Goal: Task Accomplishment & Management: Manage account settings

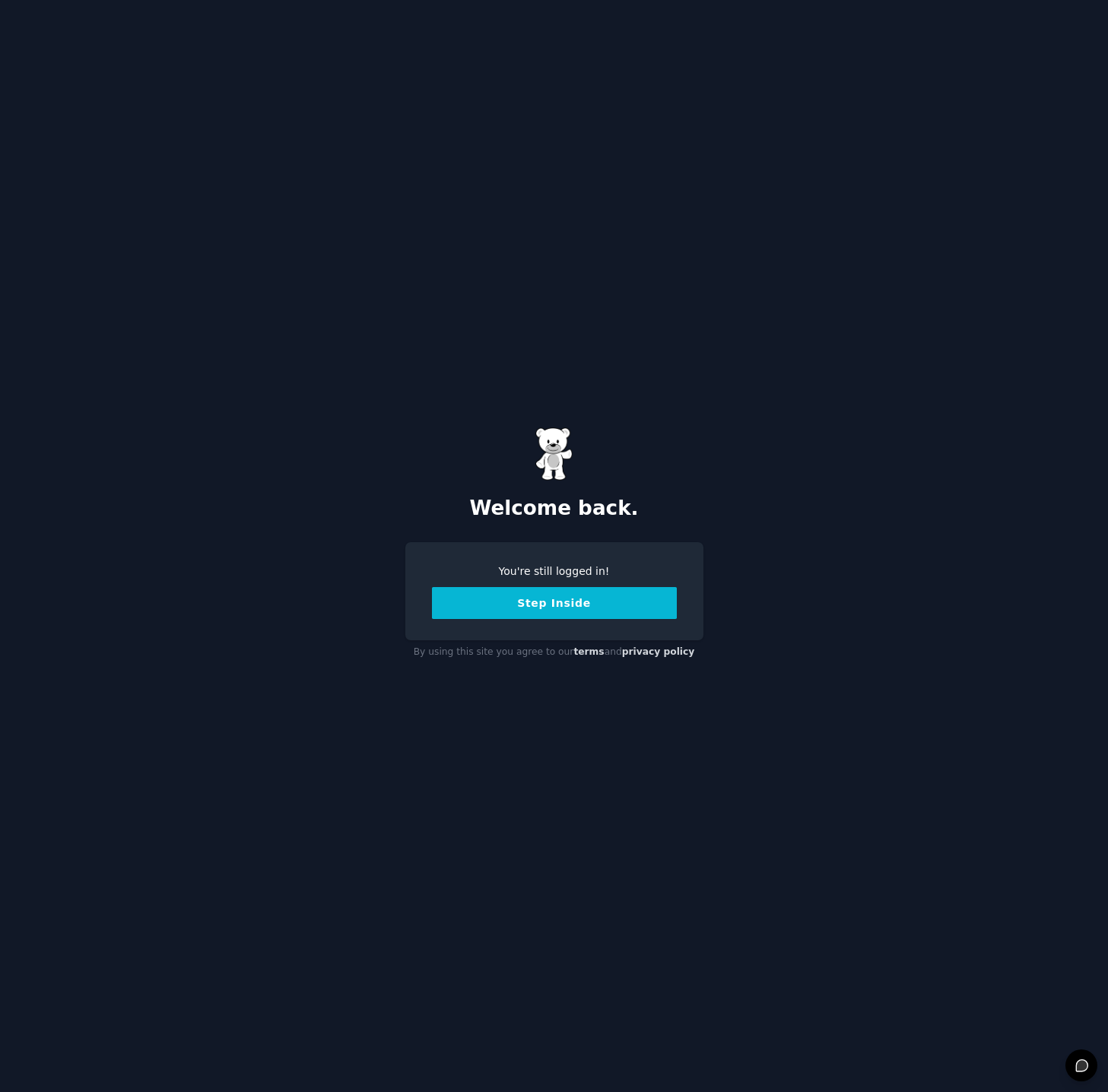
click at [538, 601] on button "Step Inside" at bounding box center [554, 603] width 245 height 32
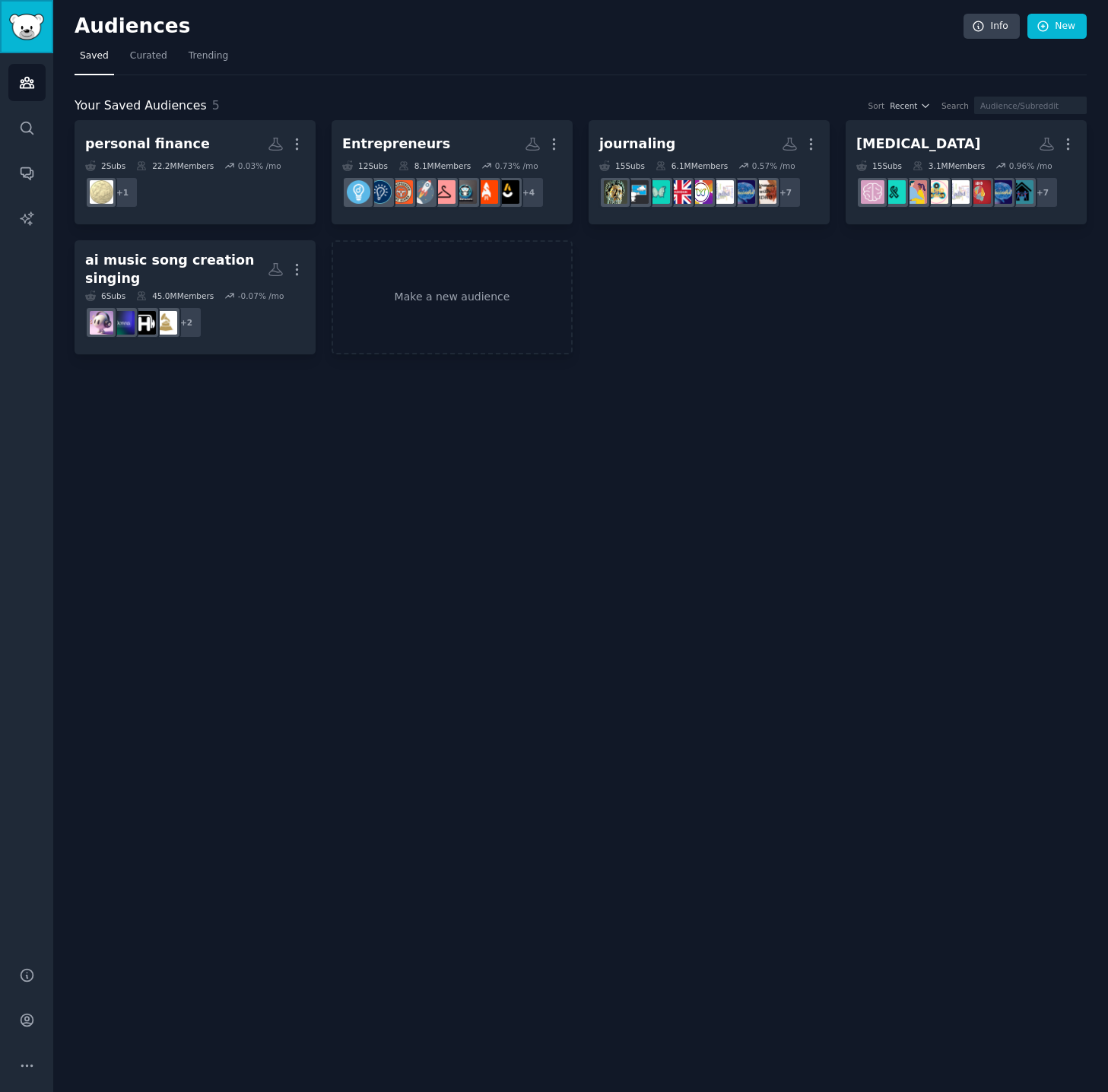
click at [19, 24] on img "Sidebar" at bounding box center [27, 27] width 35 height 27
click at [29, 1021] on icon "Sidebar" at bounding box center [27, 1020] width 16 height 16
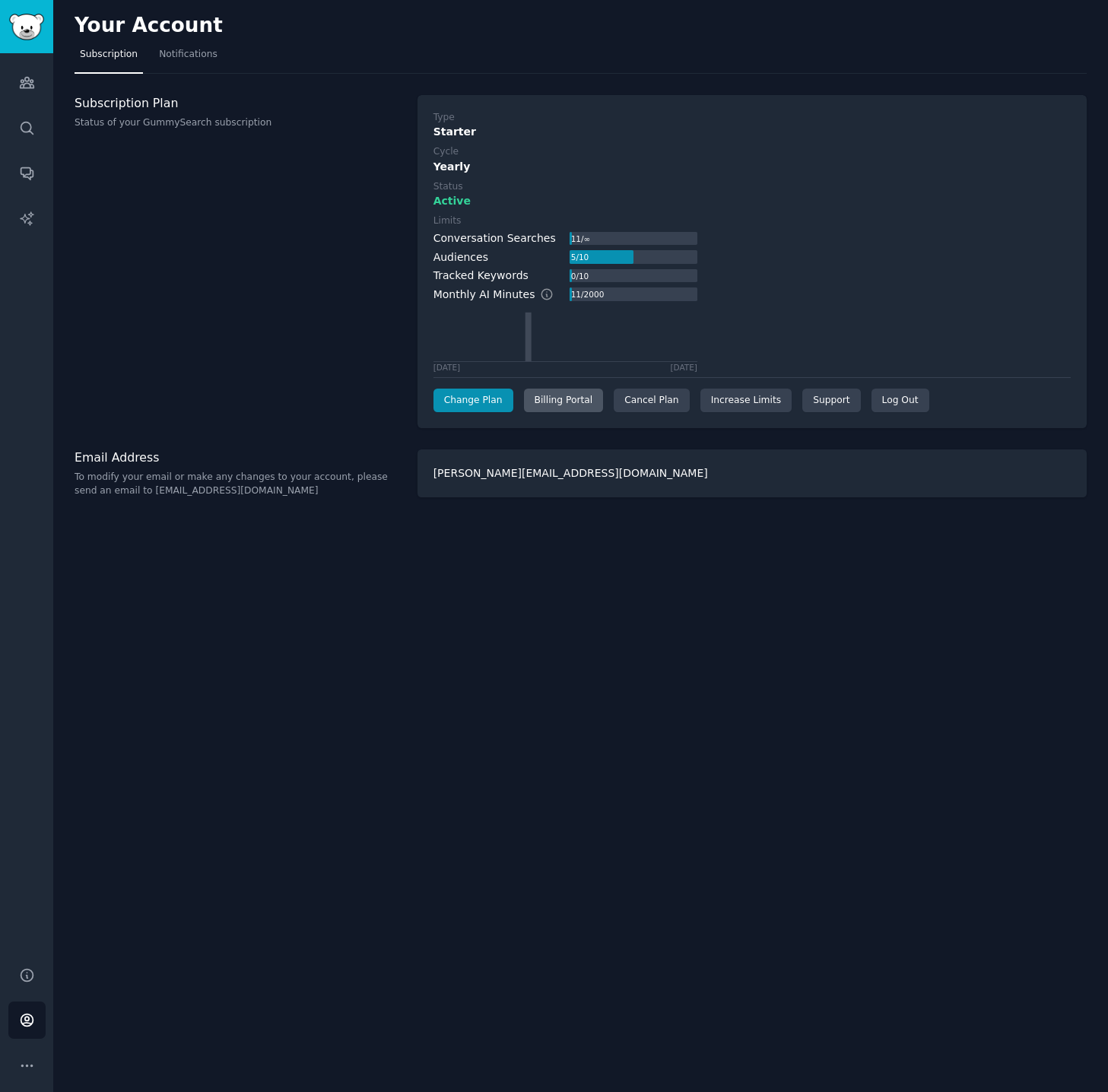
click at [552, 403] on div "Billing Portal" at bounding box center [563, 400] width 80 height 24
